Goal: Information Seeking & Learning: Learn about a topic

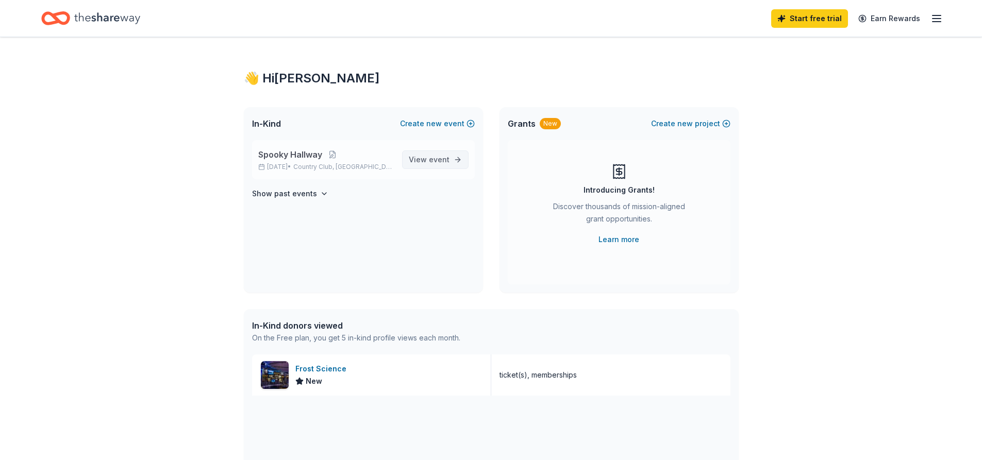
click at [424, 155] on span "View event" at bounding box center [429, 160] width 41 height 12
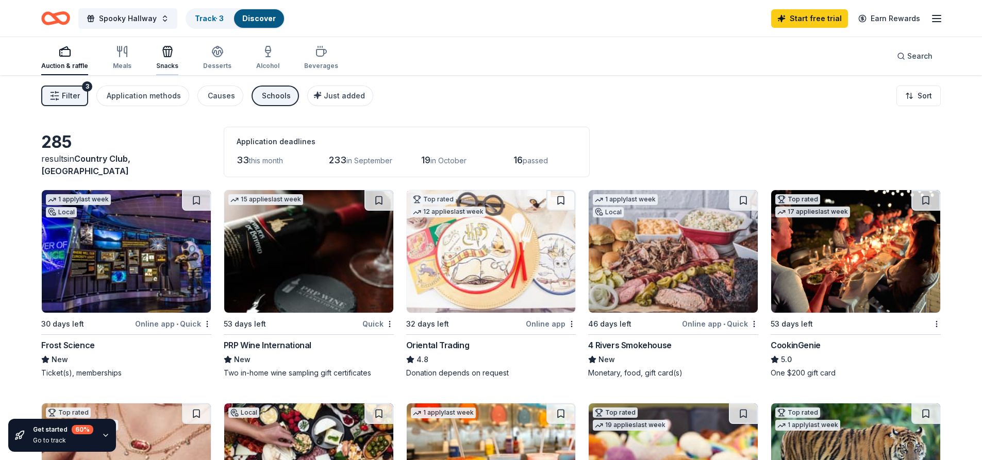
click at [173, 59] on div "Snacks" at bounding box center [167, 57] width 22 height 25
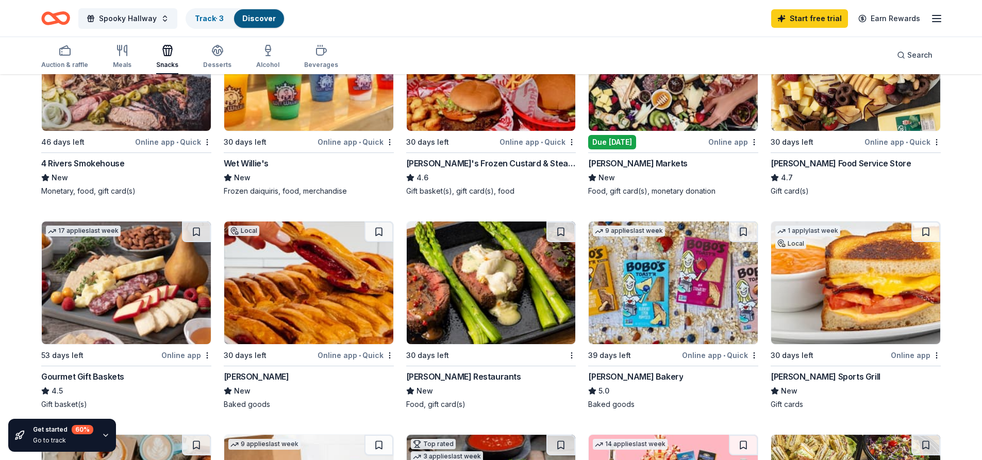
scroll to position [206, 0]
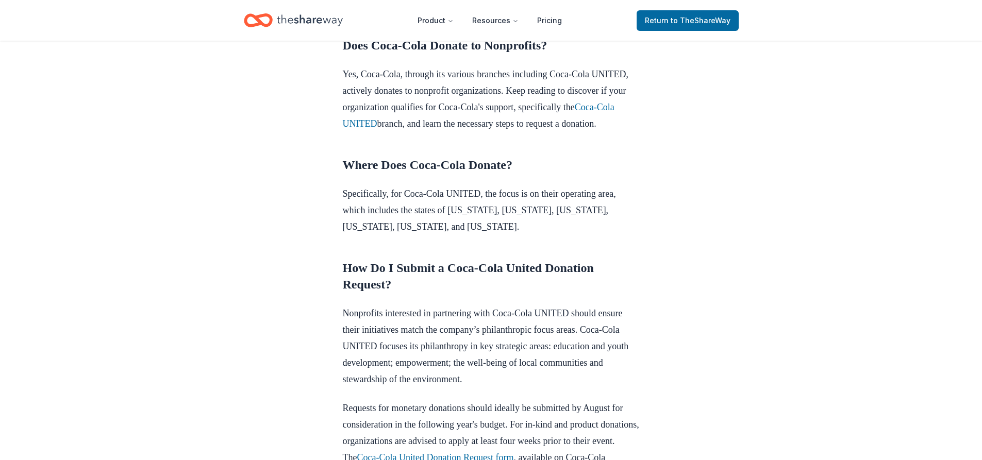
scroll to position [464, 0]
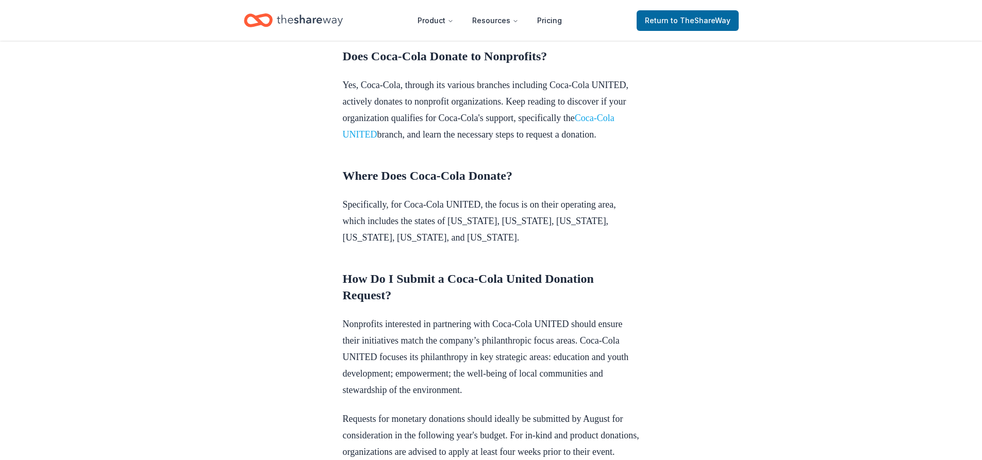
click at [459, 140] on link "Coca-Cola UNITED" at bounding box center [479, 126] width 272 height 27
